Goal: Transaction & Acquisition: Obtain resource

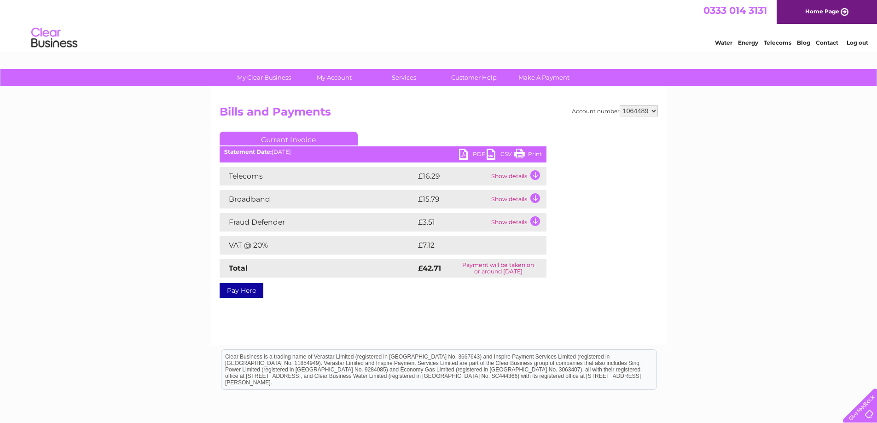
click at [775, 180] on div "My Clear Business Login Details My Details My Preferences Link Account My Accou…" at bounding box center [438, 285] width 877 height 433
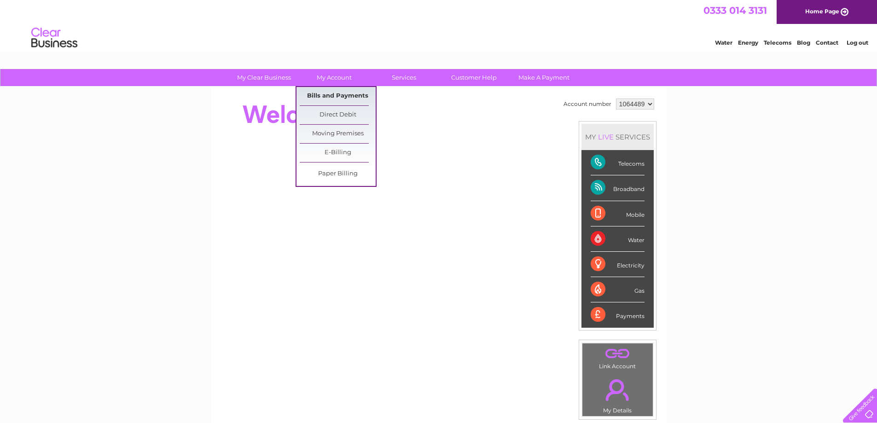
click at [330, 94] on link "Bills and Payments" at bounding box center [338, 96] width 76 height 18
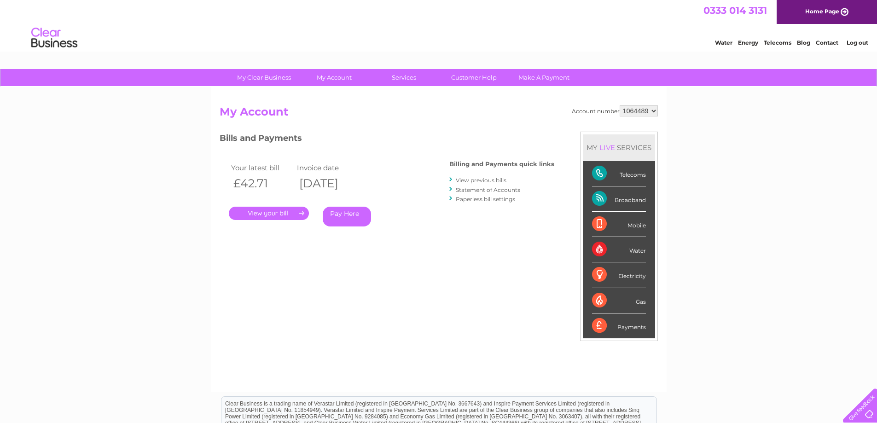
click at [267, 213] on link "." at bounding box center [269, 213] width 80 height 13
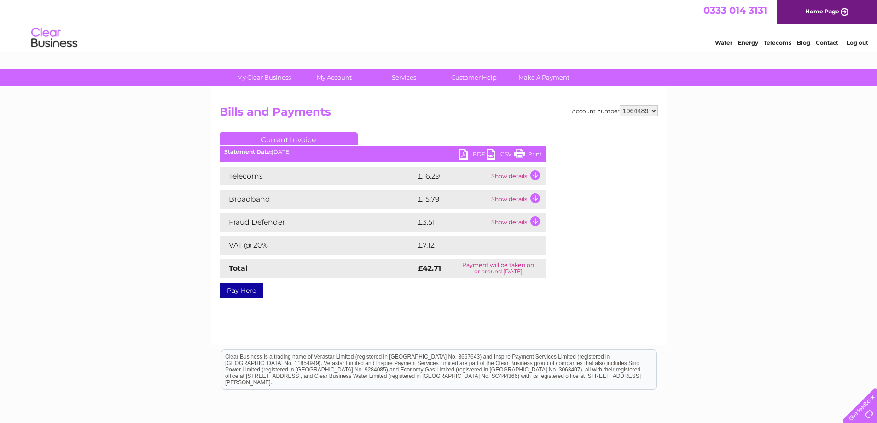
click at [464, 153] on link "PDF" at bounding box center [473, 155] width 28 height 13
click at [857, 40] on link "Log out" at bounding box center [858, 42] width 22 height 7
